Goal: Task Accomplishment & Management: Use online tool/utility

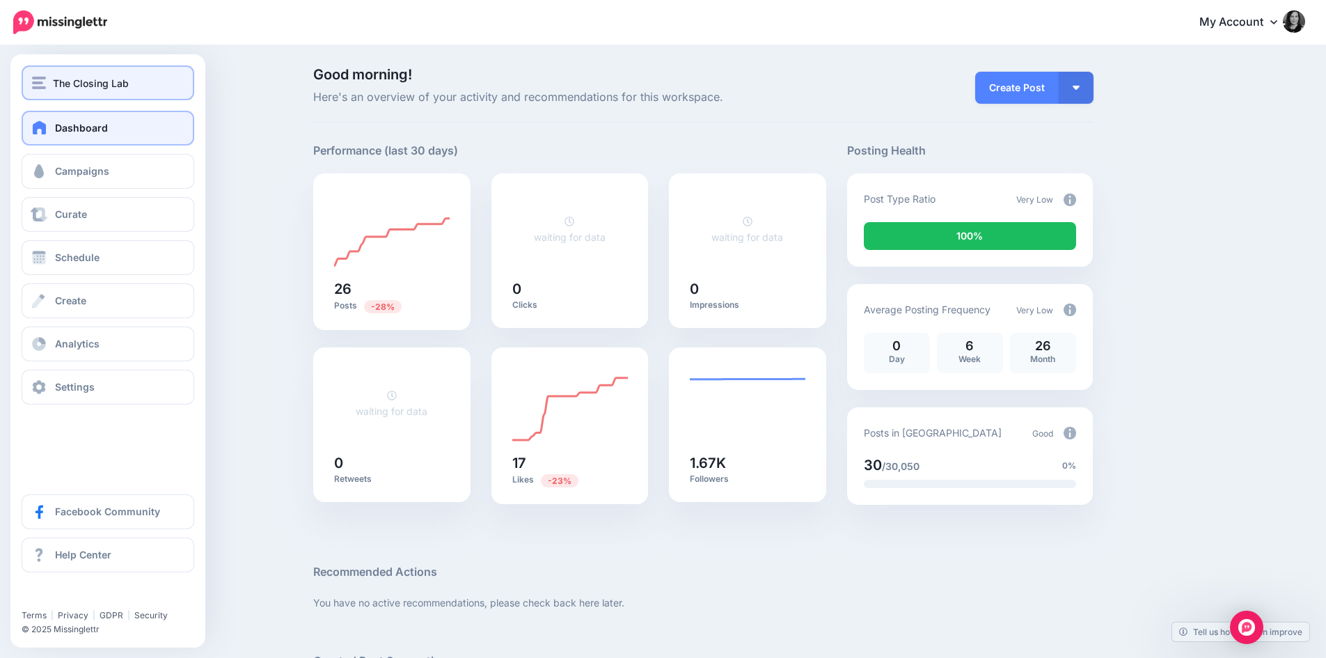
click at [100, 86] on span "The Closing Lab" at bounding box center [91, 83] width 76 height 16
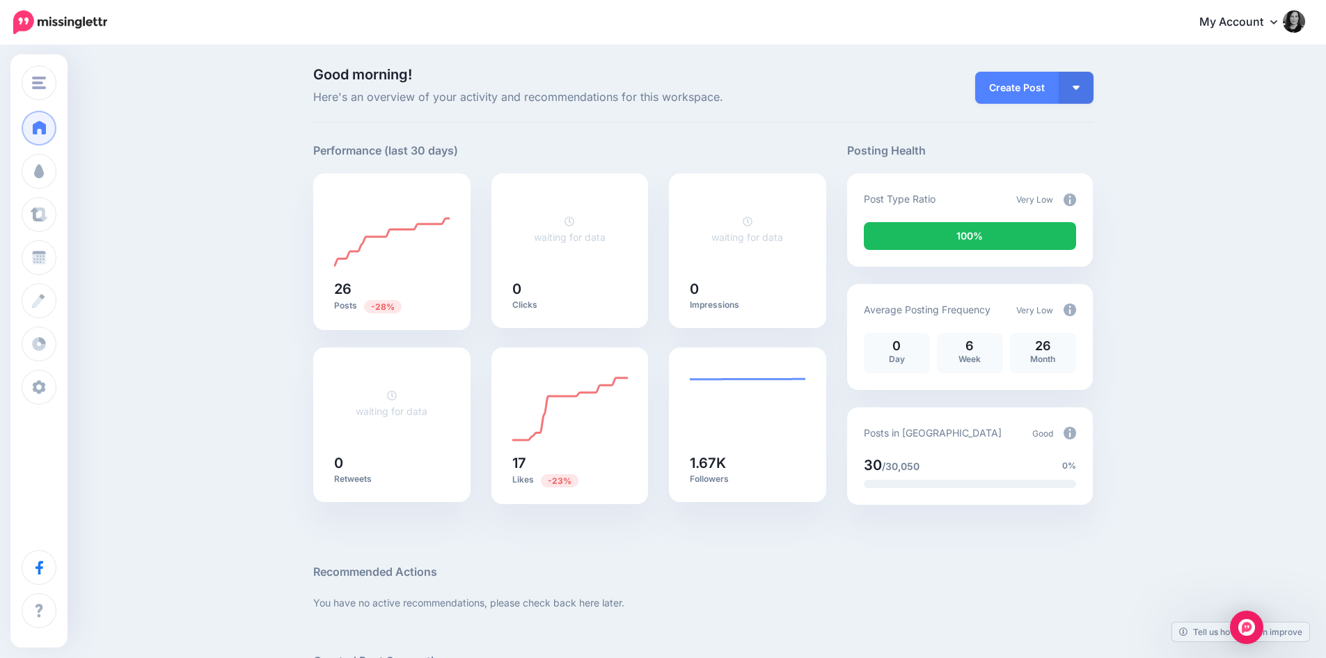
click at [237, 112] on div "Good morning! Here's an overview of your activity and recommendations for this …" at bounding box center [663, 605] width 1326 height 1116
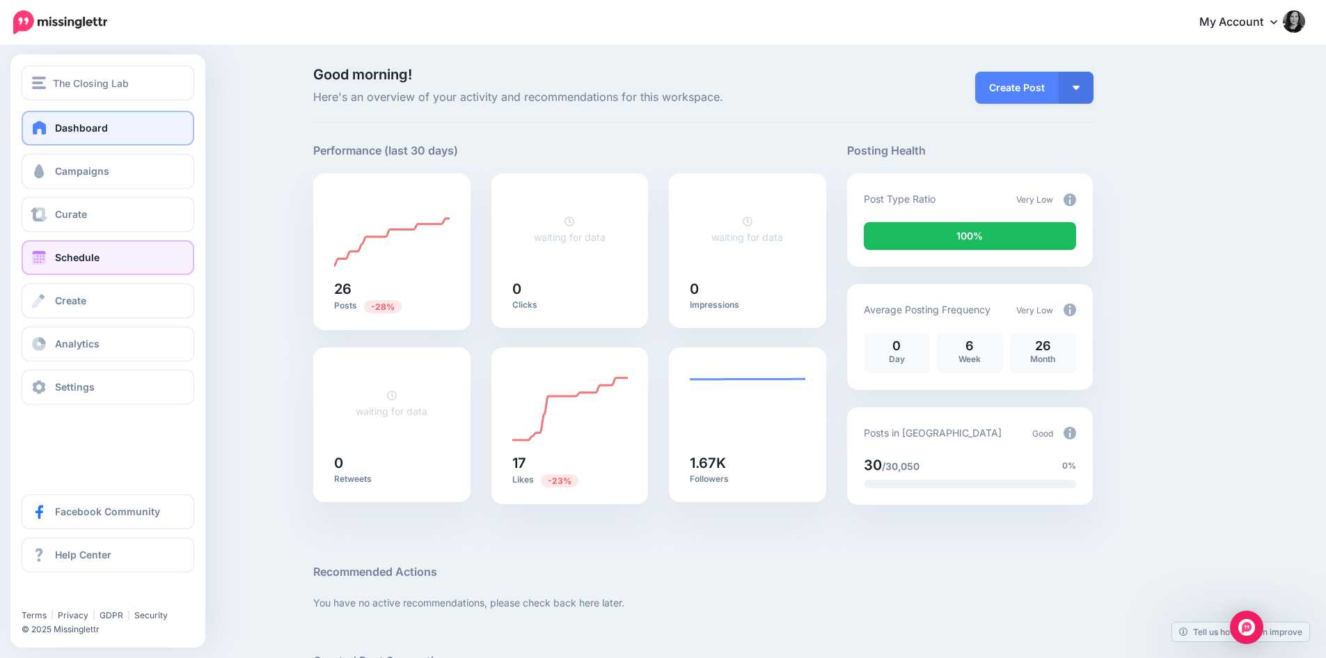
click at [88, 253] on span "Schedule" at bounding box center [77, 257] width 45 height 12
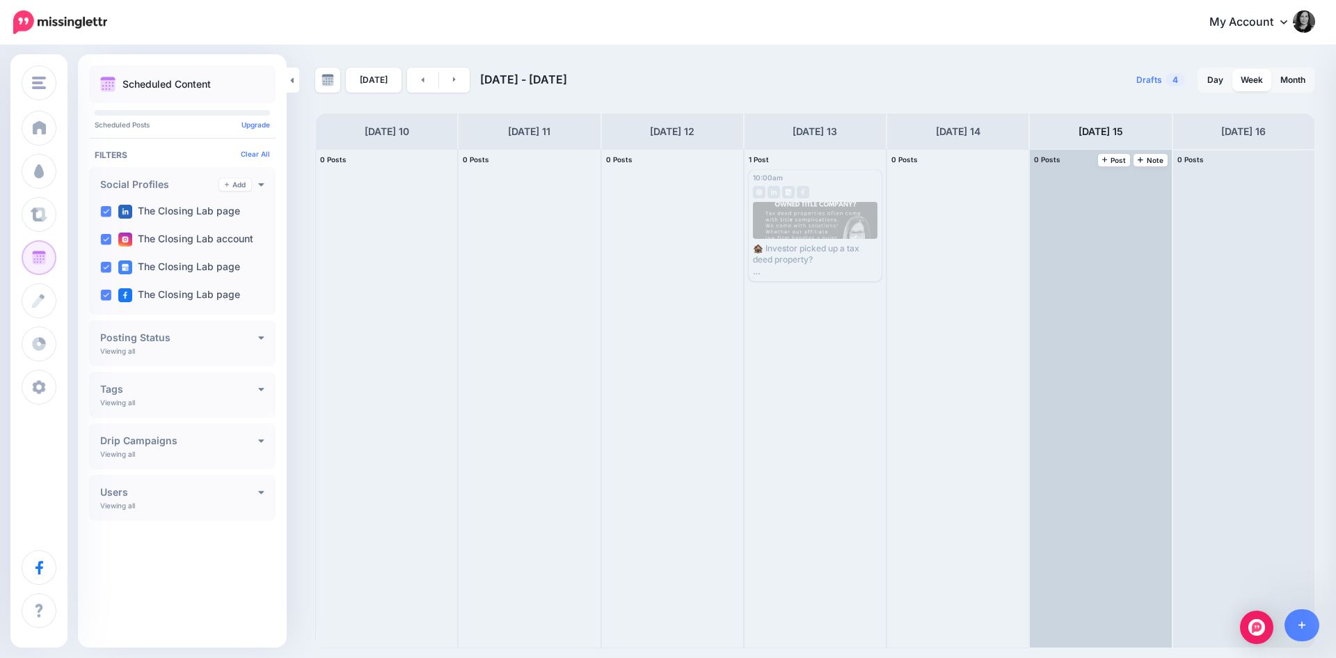
click at [1105, 287] on div at bounding box center [1100, 399] width 141 height 498
click at [1114, 159] on span "Post" at bounding box center [1114, 160] width 24 height 7
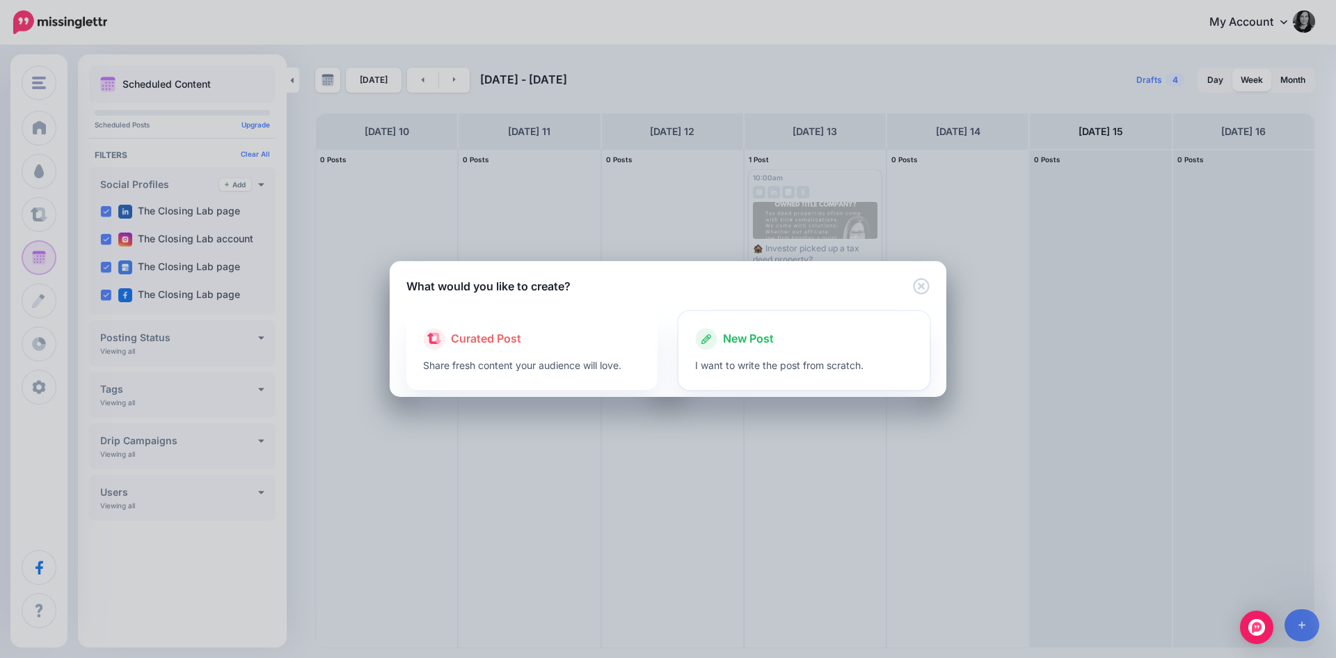
click at [816, 333] on div "New Post" at bounding box center [804, 339] width 218 height 22
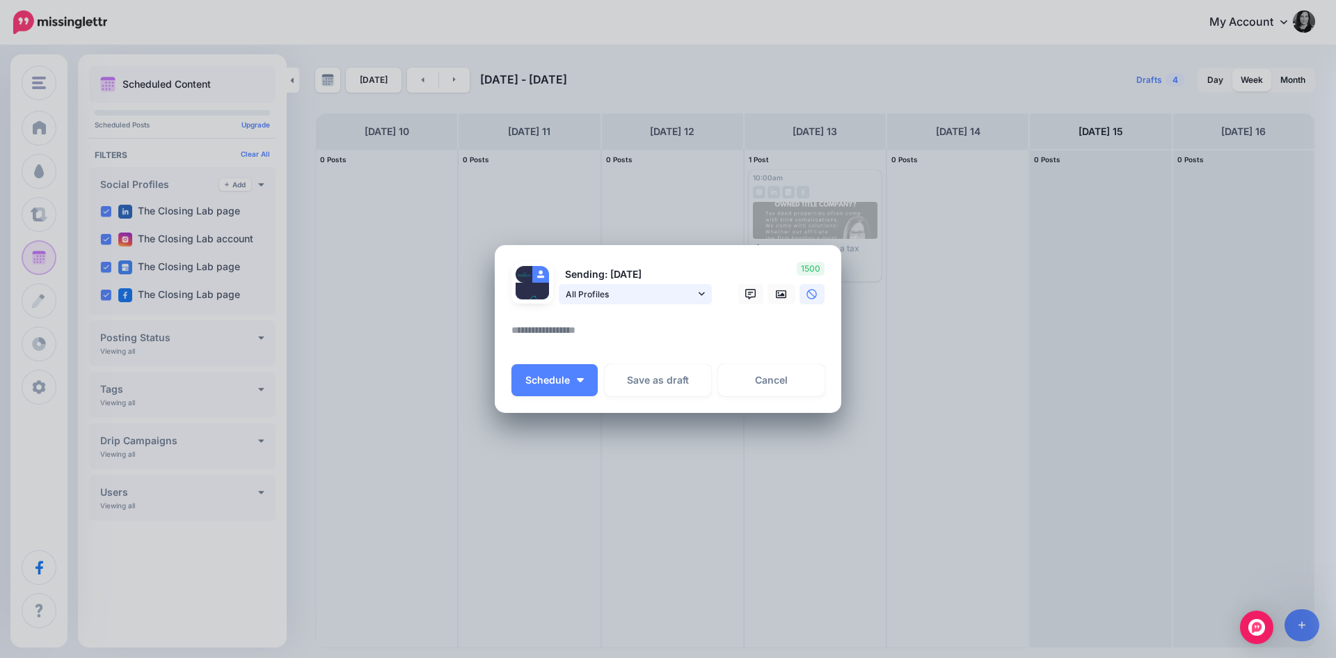
click at [704, 292] on icon at bounding box center [702, 294] width 6 height 10
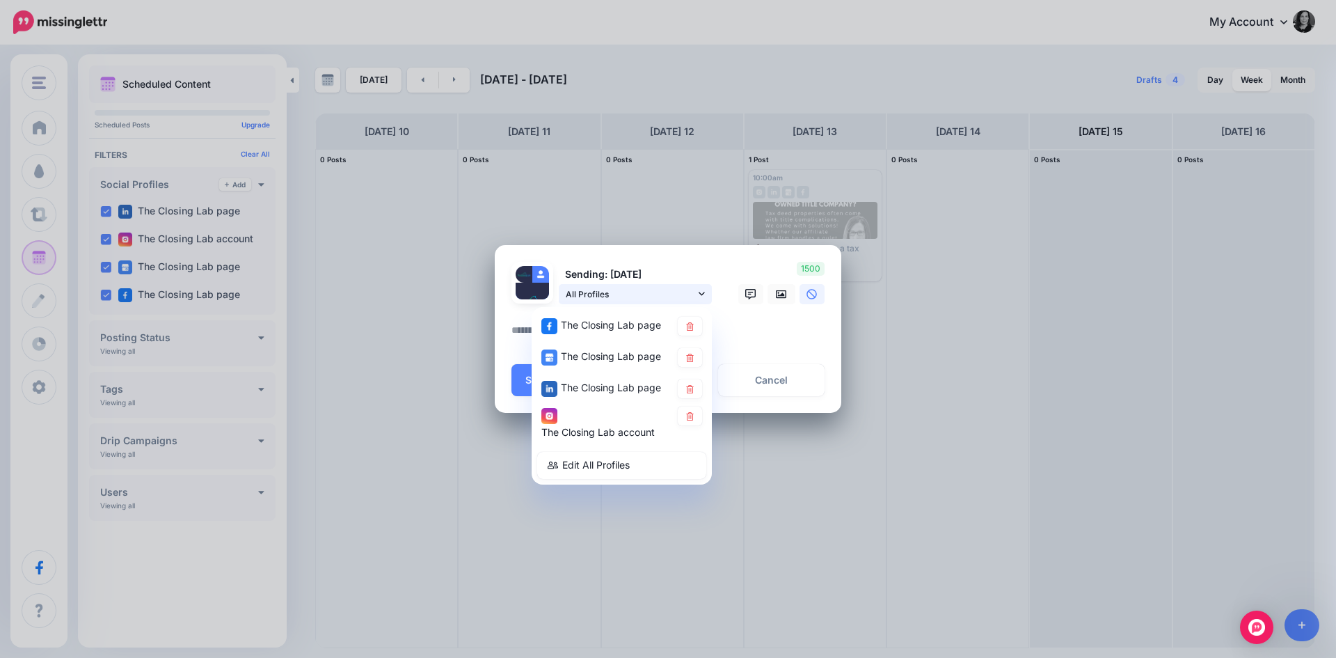
click at [704, 292] on icon at bounding box center [702, 294] width 6 height 10
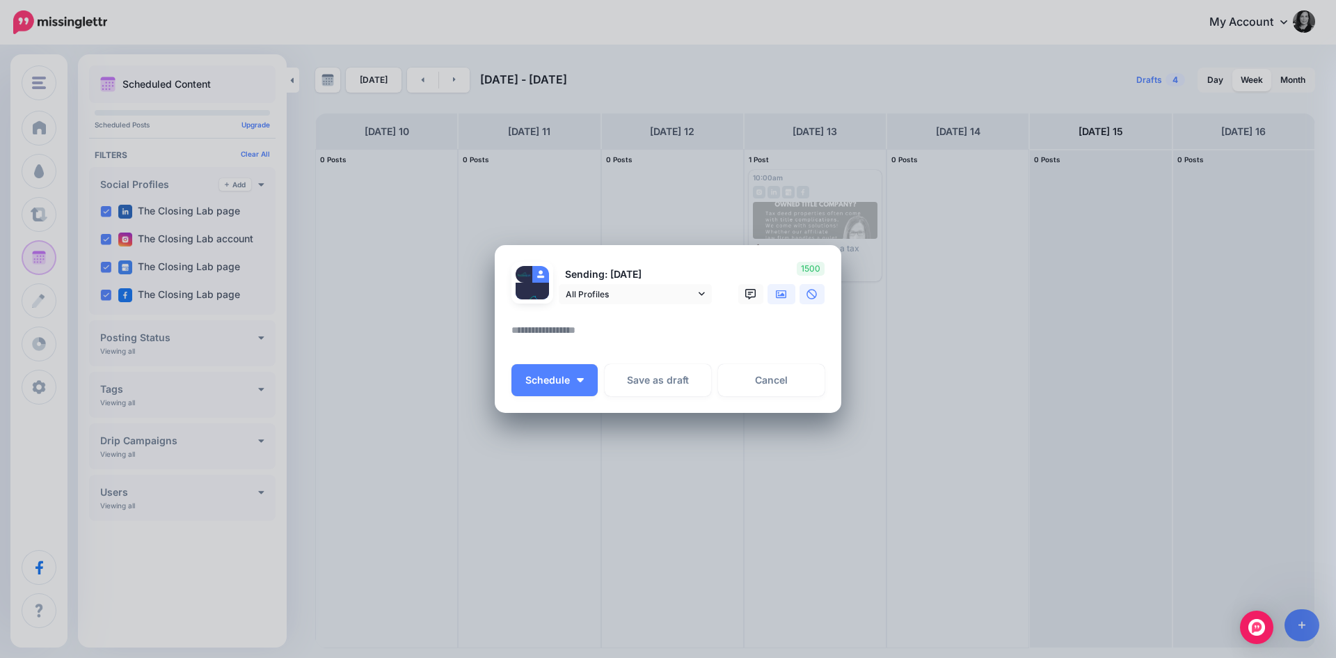
click at [782, 299] on link at bounding box center [782, 294] width 28 height 20
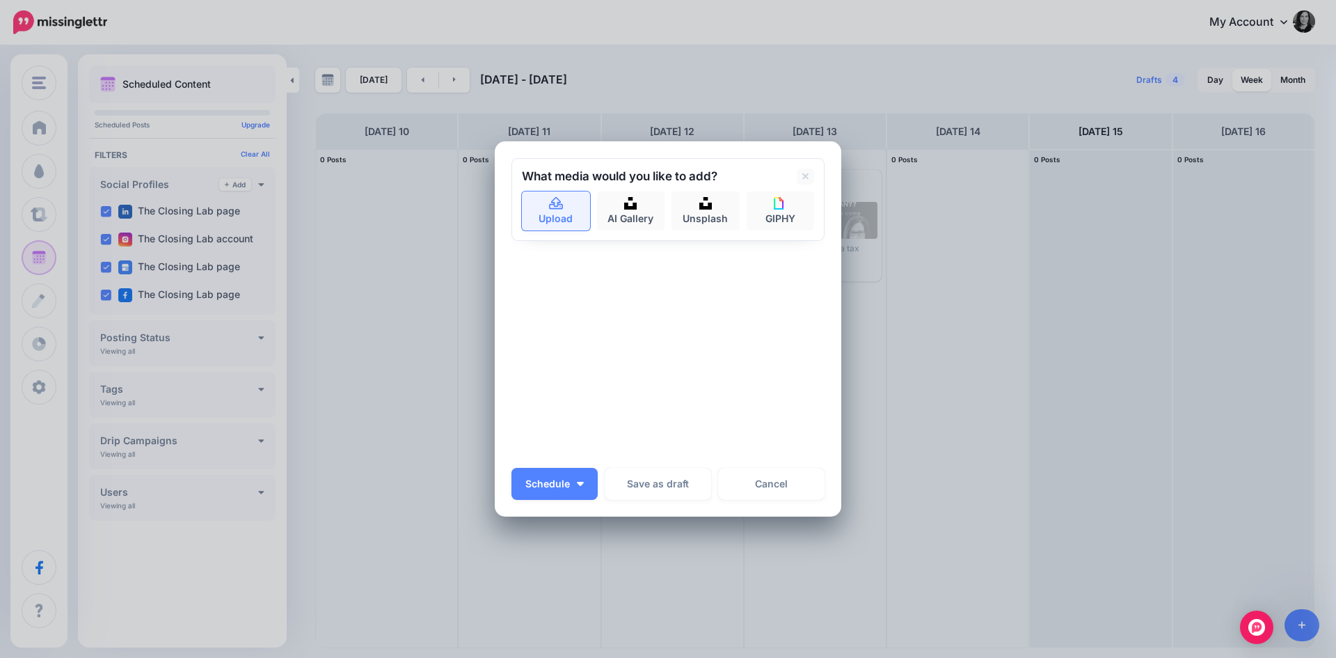
click at [550, 226] on link "Upload" at bounding box center [556, 210] width 68 height 39
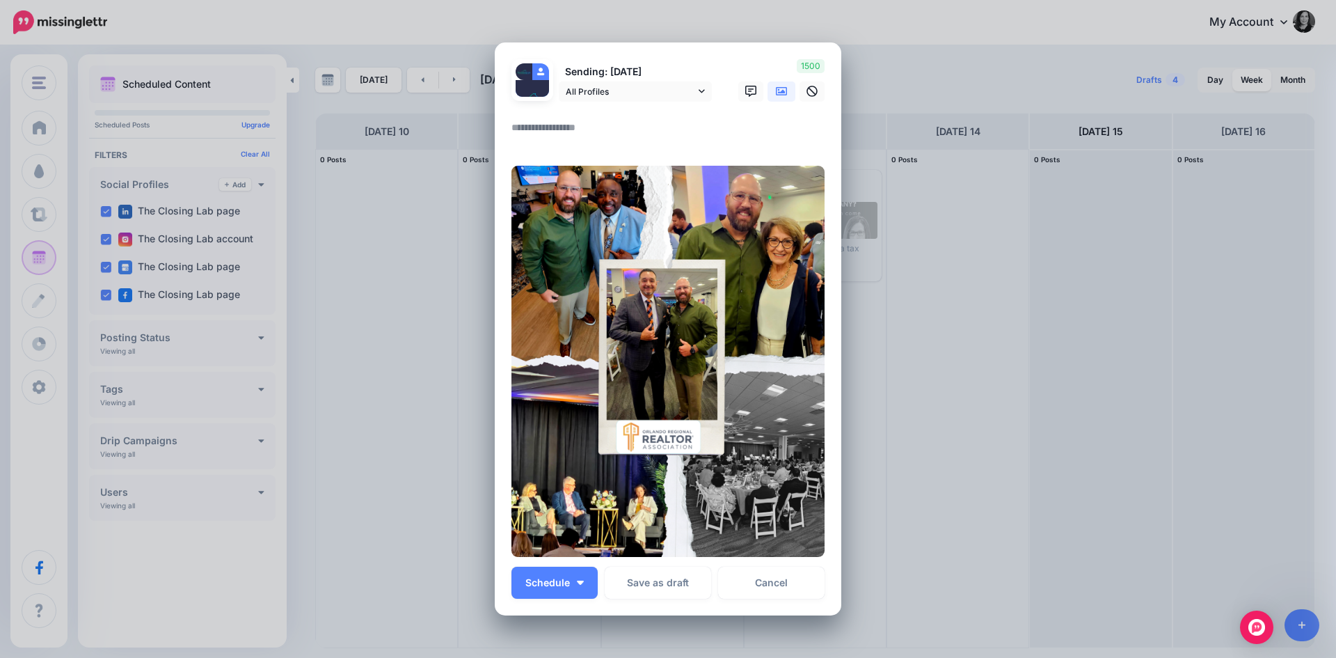
click at [553, 129] on textarea at bounding box center [672, 132] width 320 height 27
paste textarea "**********"
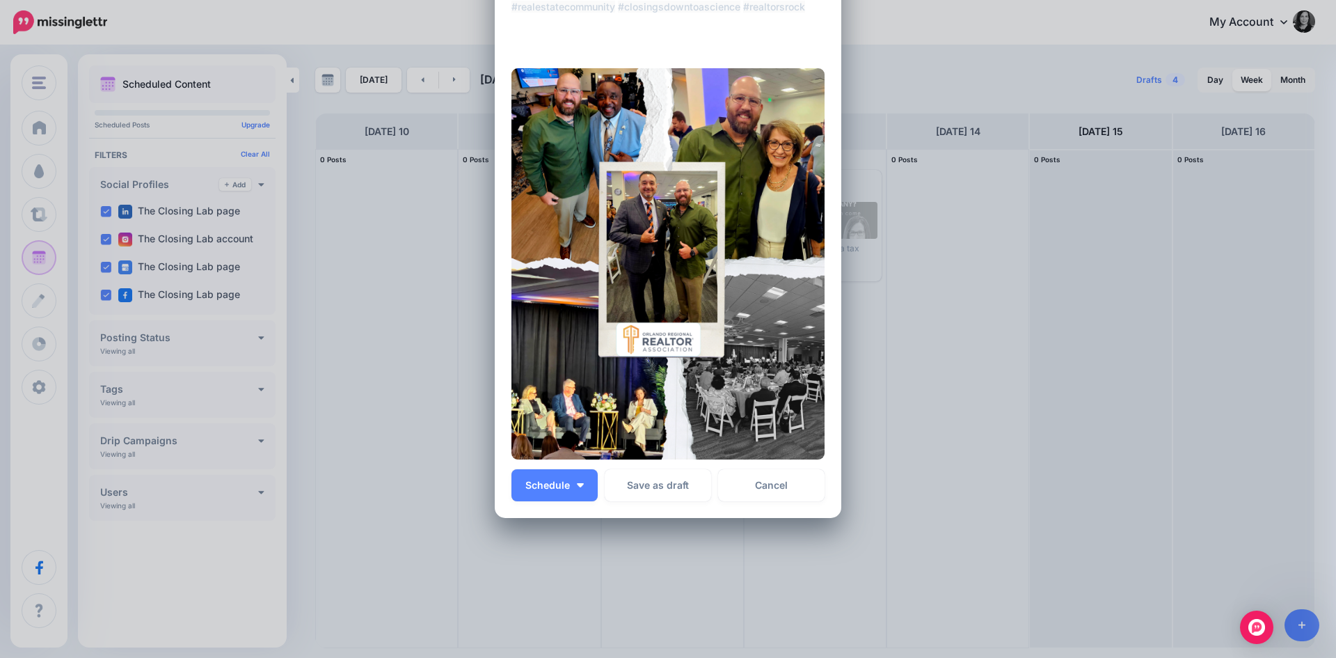
scroll to position [309, 0]
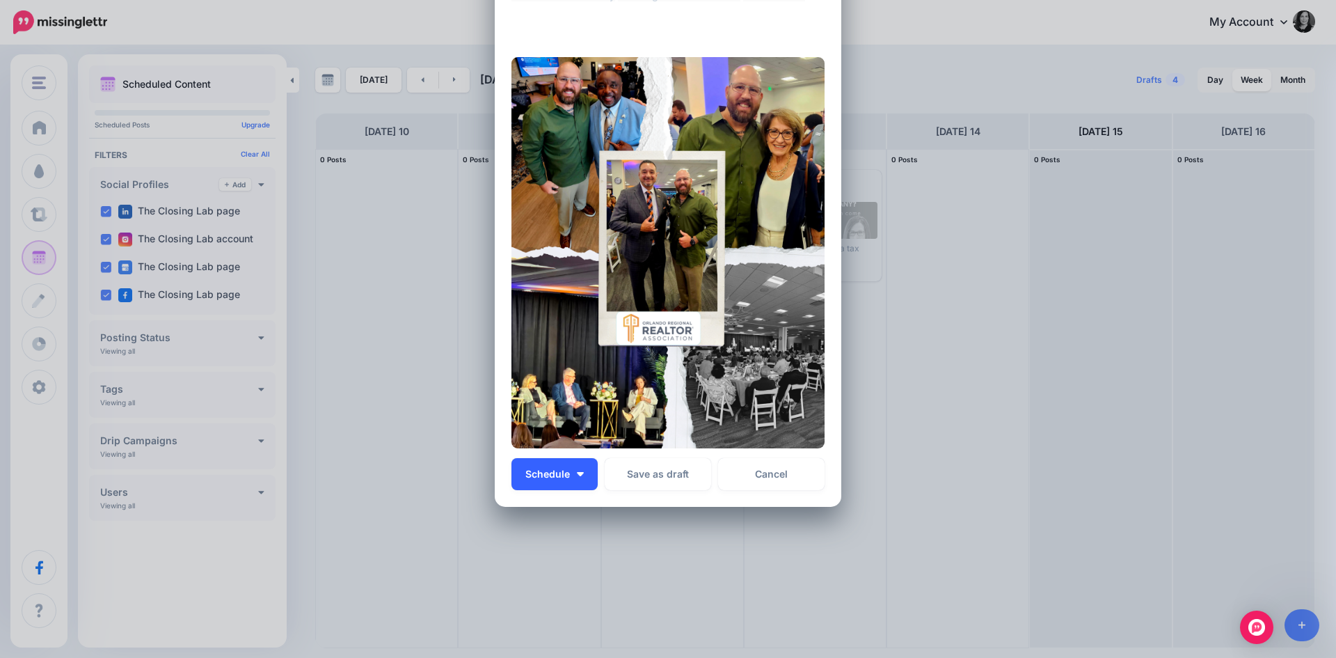
type textarea "**********"
click at [563, 469] on span "Schedule" at bounding box center [547, 474] width 45 height 10
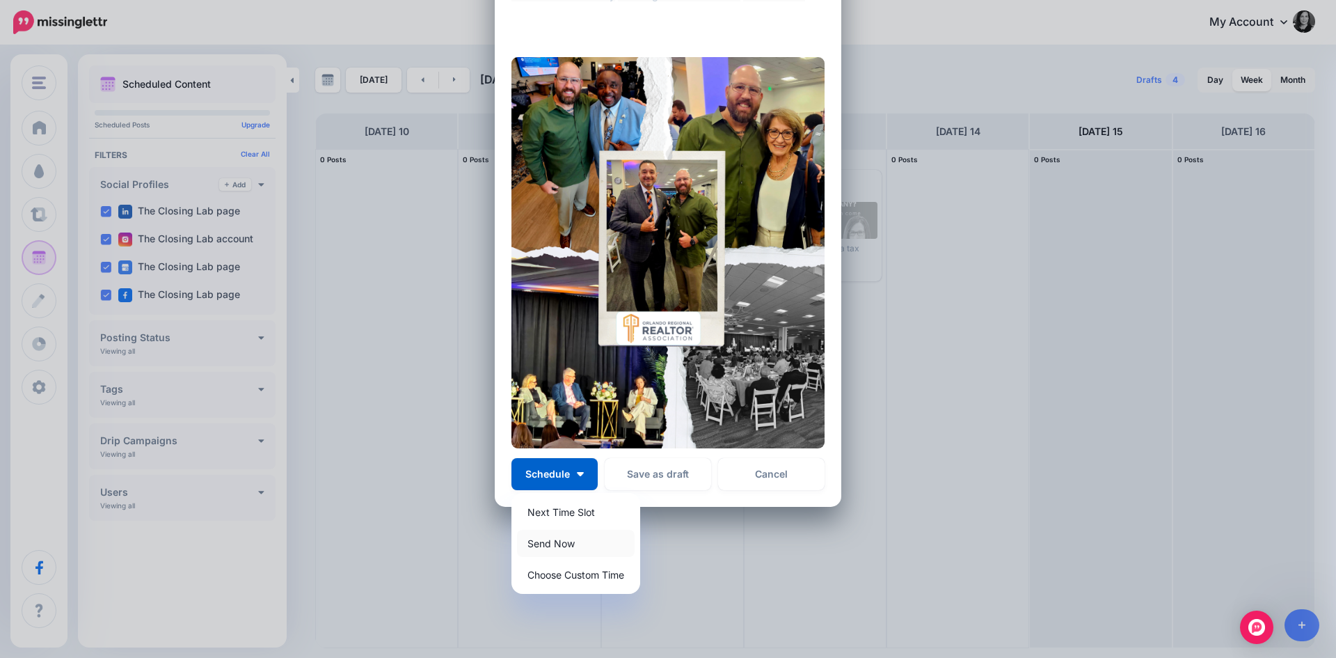
click at [557, 548] on link "Send Now" at bounding box center [576, 543] width 118 height 27
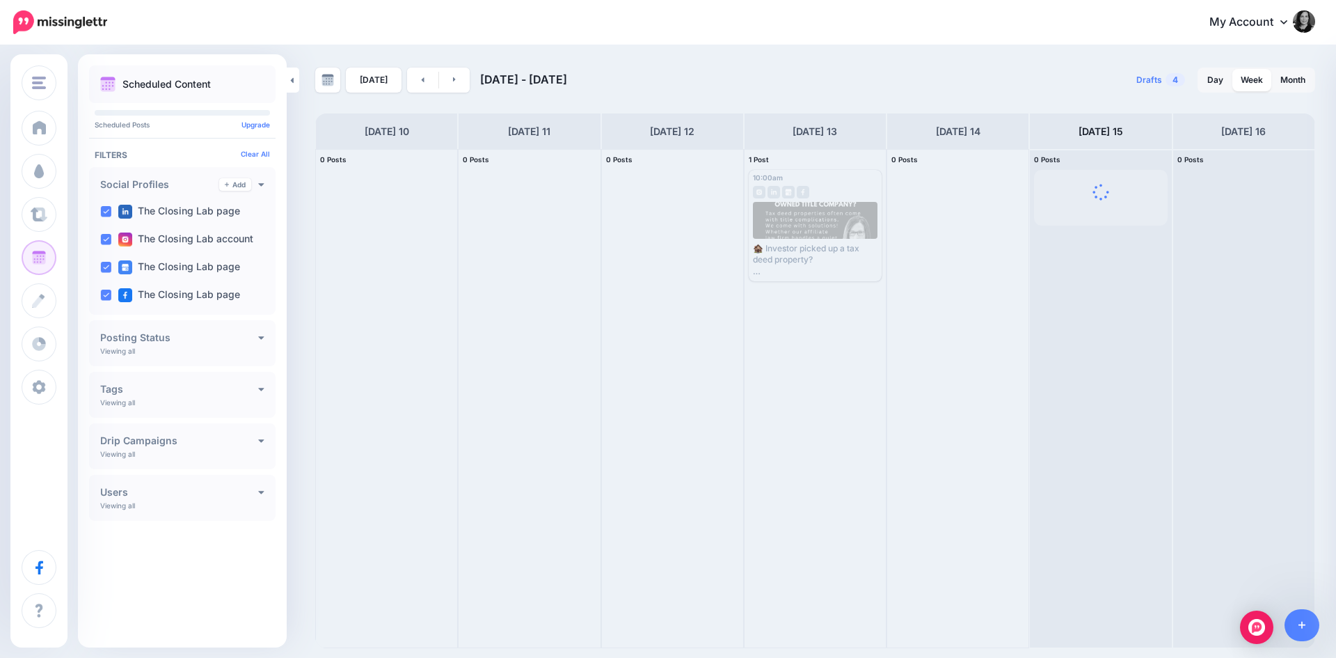
scroll to position [0, 0]
